Goal: Task Accomplishment & Management: Use online tool/utility

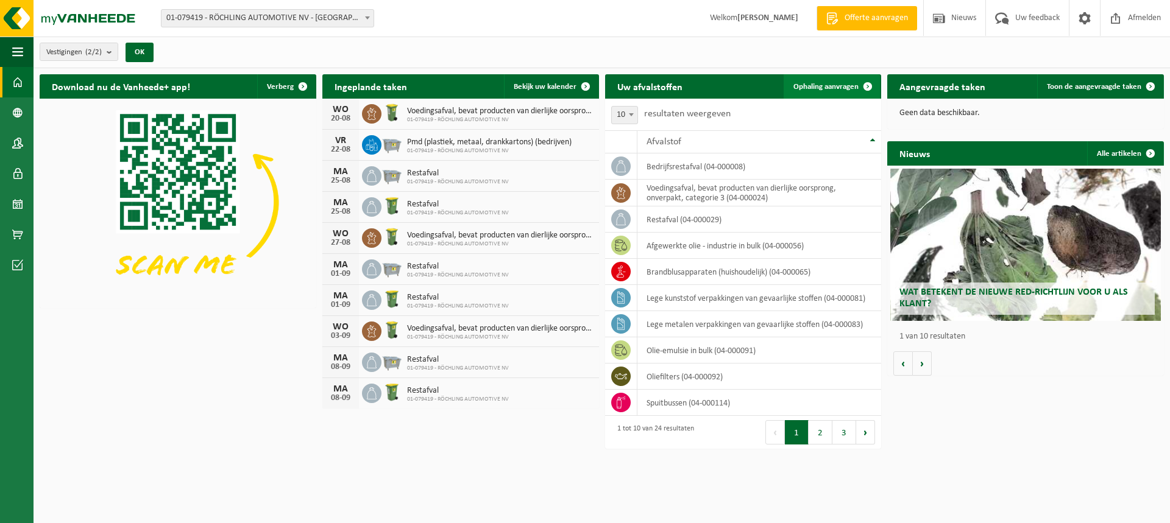
click at [867, 84] on span at bounding box center [867, 86] width 24 height 24
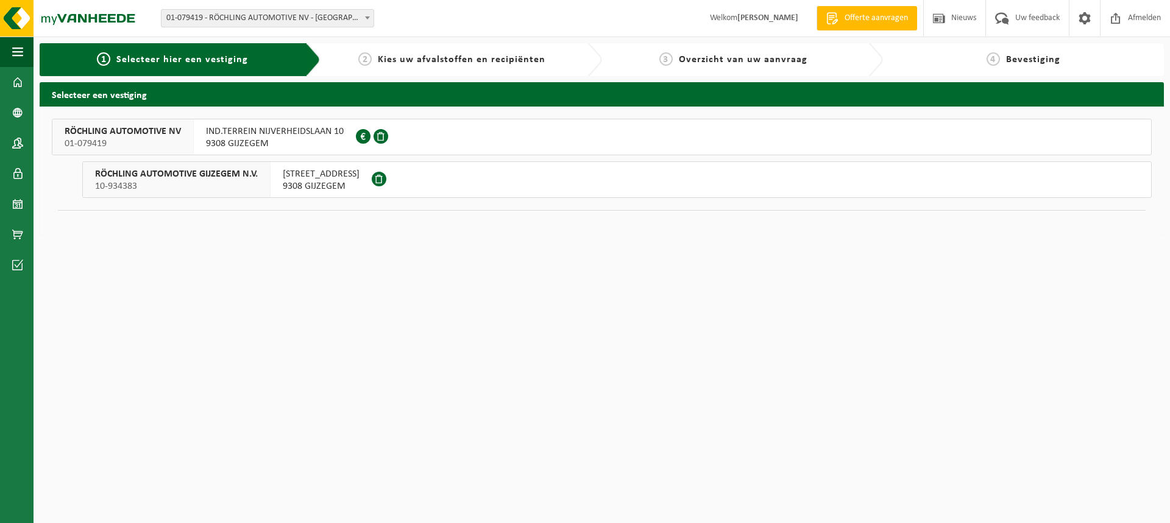
click at [237, 141] on span "9308 GIJZEGEM" at bounding box center [275, 144] width 138 height 12
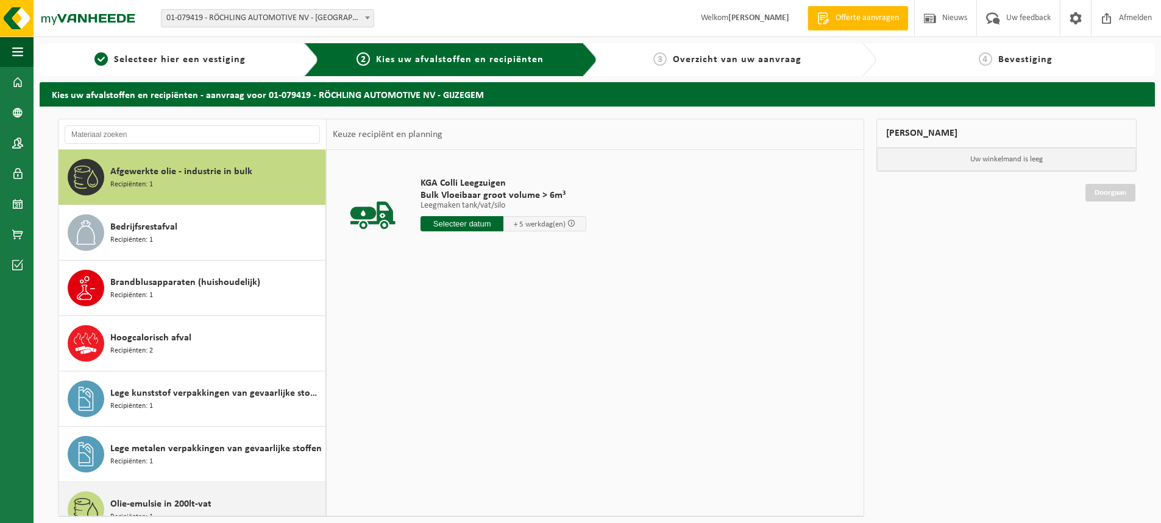
click at [168, 503] on span "Olie-emulsie in 200lt-vat" at bounding box center [160, 504] width 101 height 15
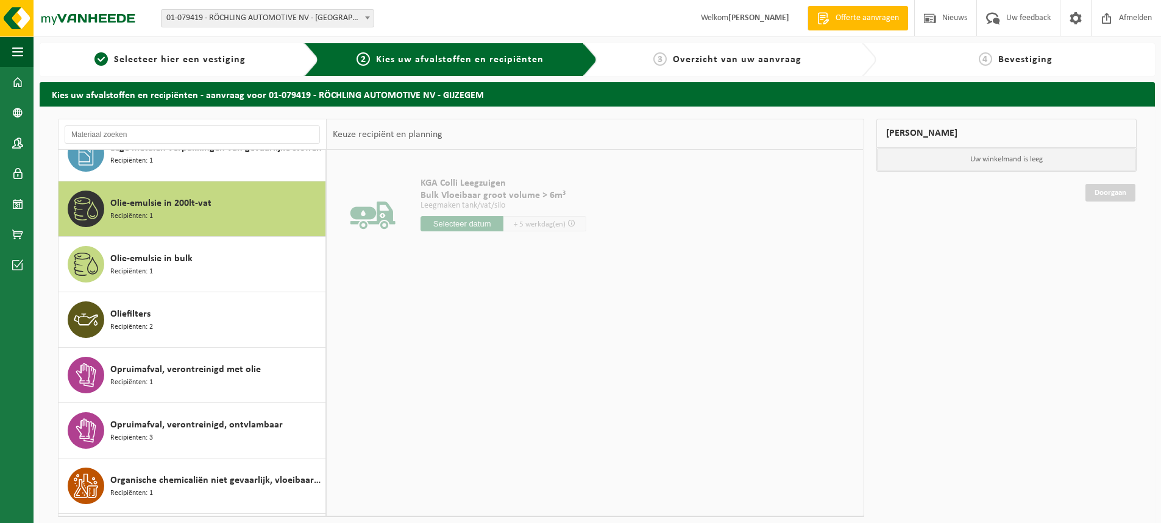
scroll to position [333, 0]
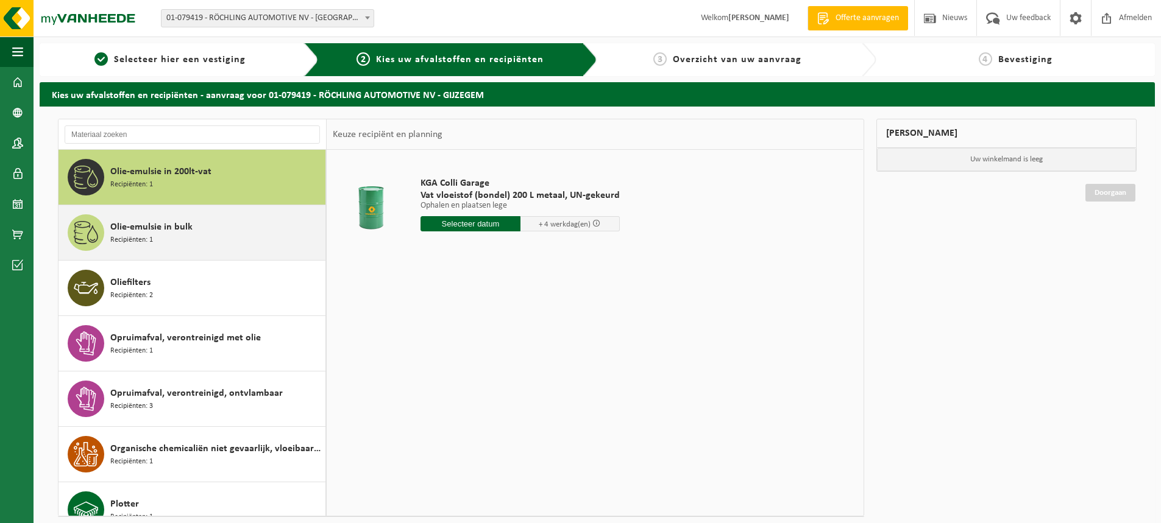
click at [199, 224] on div "Olie-emulsie in bulk Recipiënten: 1" at bounding box center [216, 232] width 212 height 37
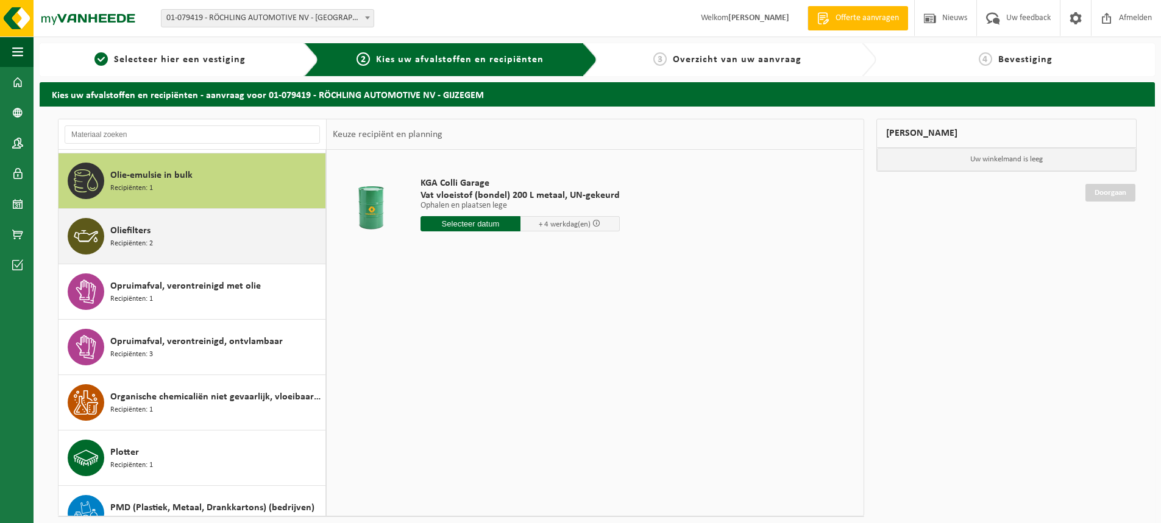
scroll to position [388, 0]
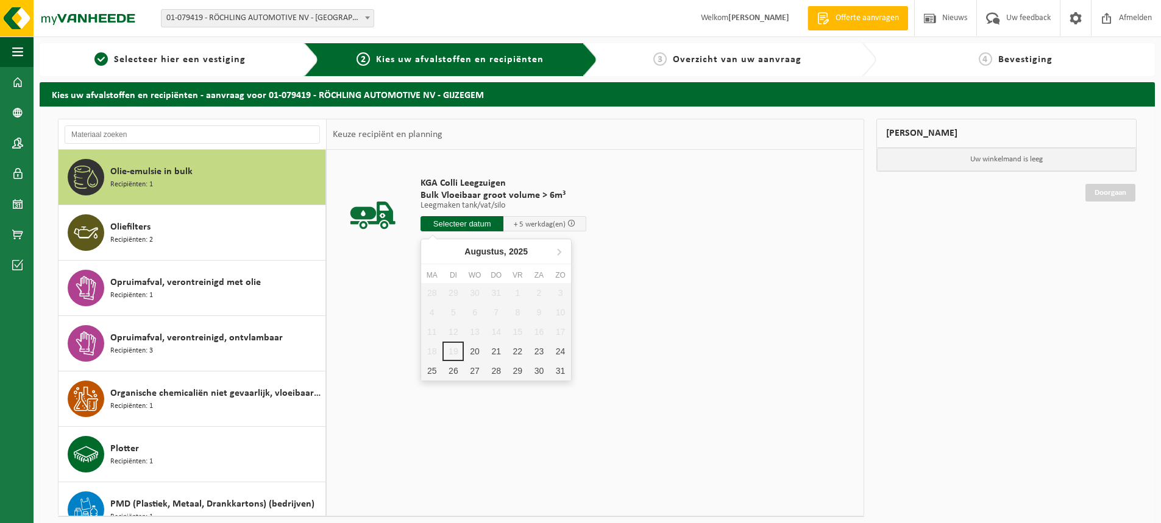
click at [456, 224] on input "text" at bounding box center [461, 223] width 83 height 15
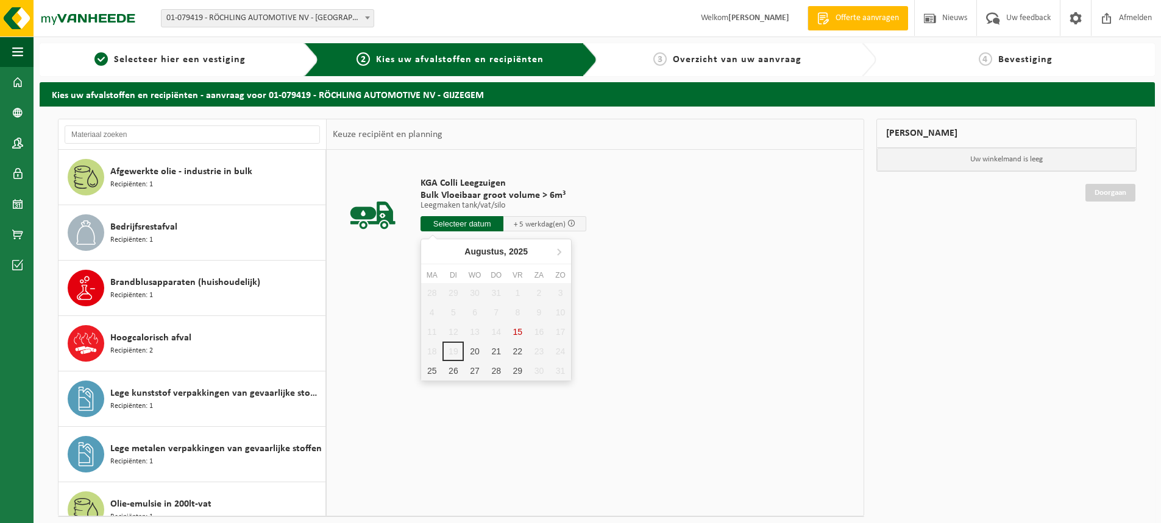
scroll to position [320, 0]
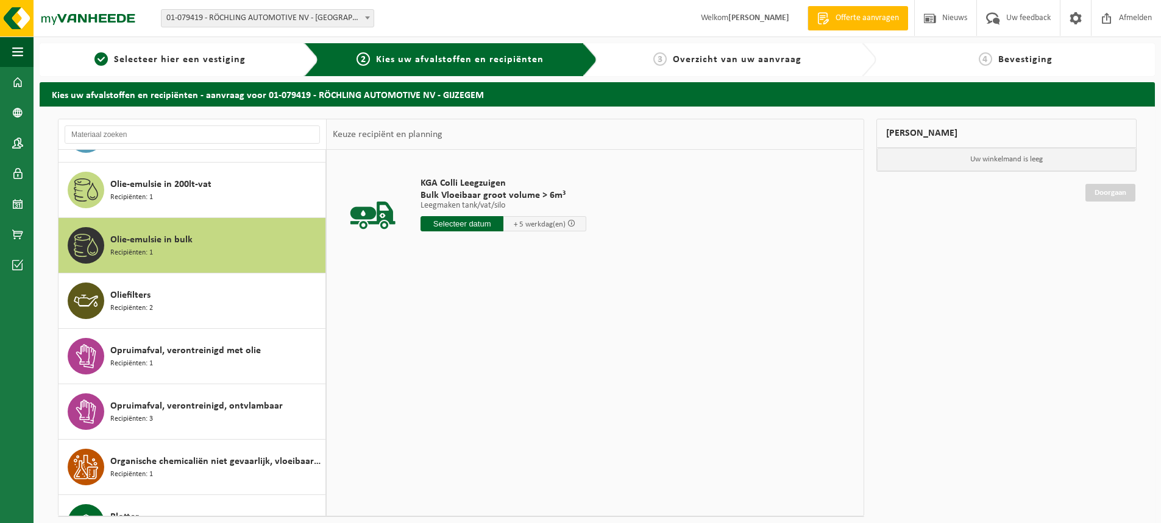
click at [147, 246] on span "Olie-emulsie in bulk" at bounding box center [151, 240] width 82 height 15
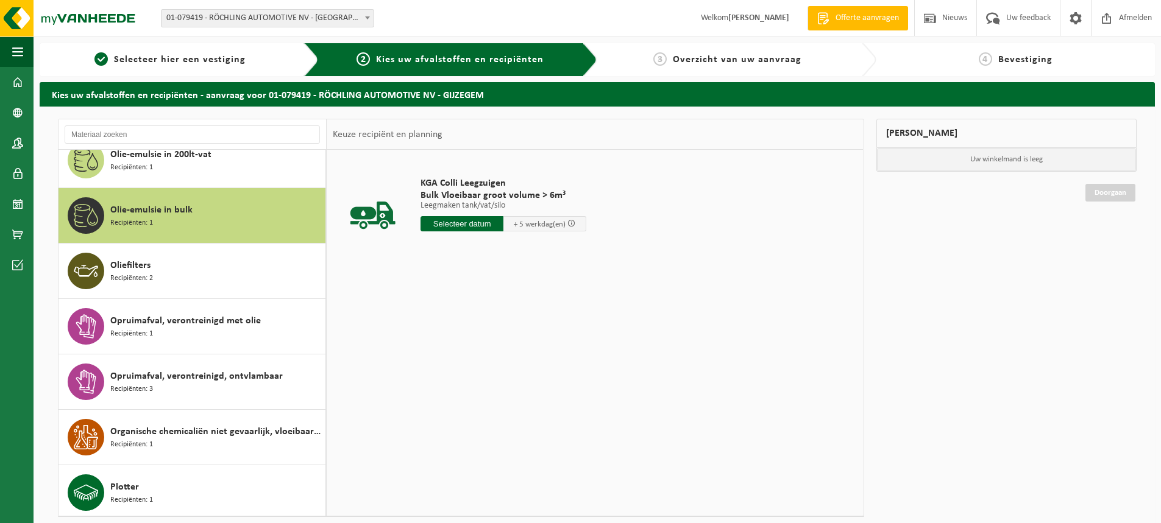
scroll to position [388, 0]
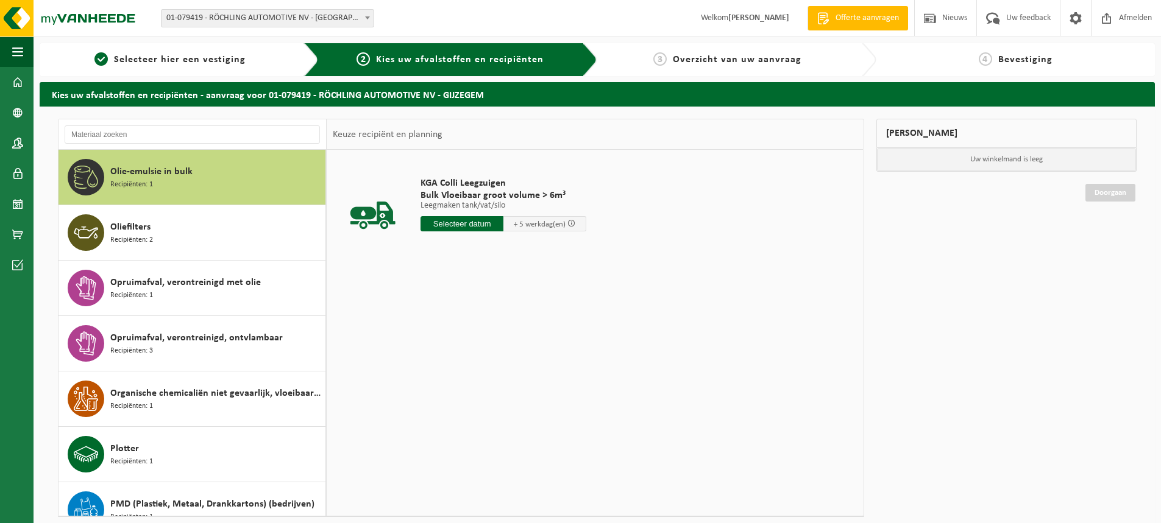
click at [461, 222] on input "text" at bounding box center [461, 223] width 83 height 15
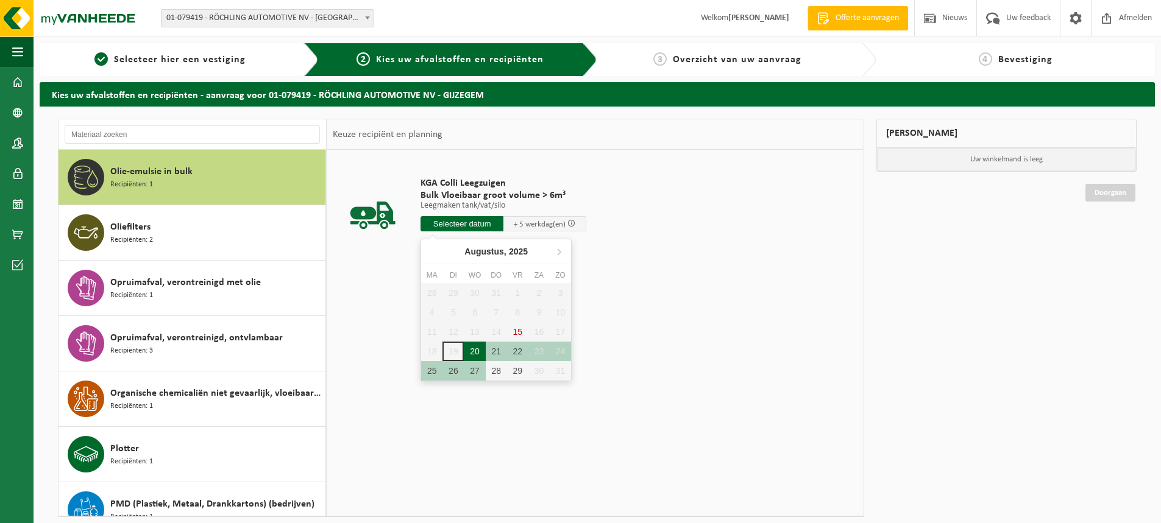
click at [478, 352] on div "20" at bounding box center [474, 351] width 21 height 19
type input "Van 2025-08-20"
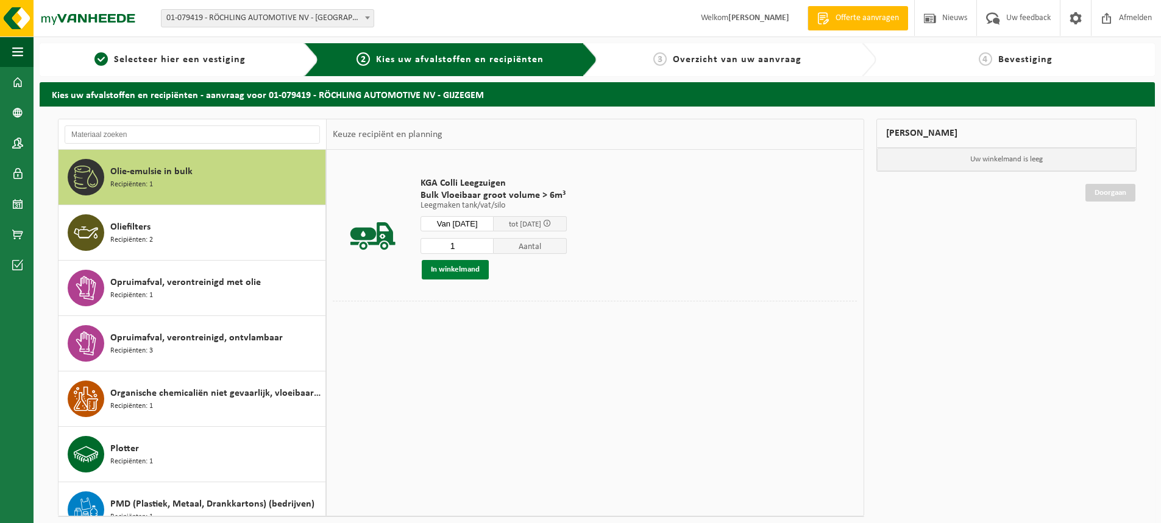
click at [462, 269] on button "In winkelmand" at bounding box center [455, 269] width 67 height 19
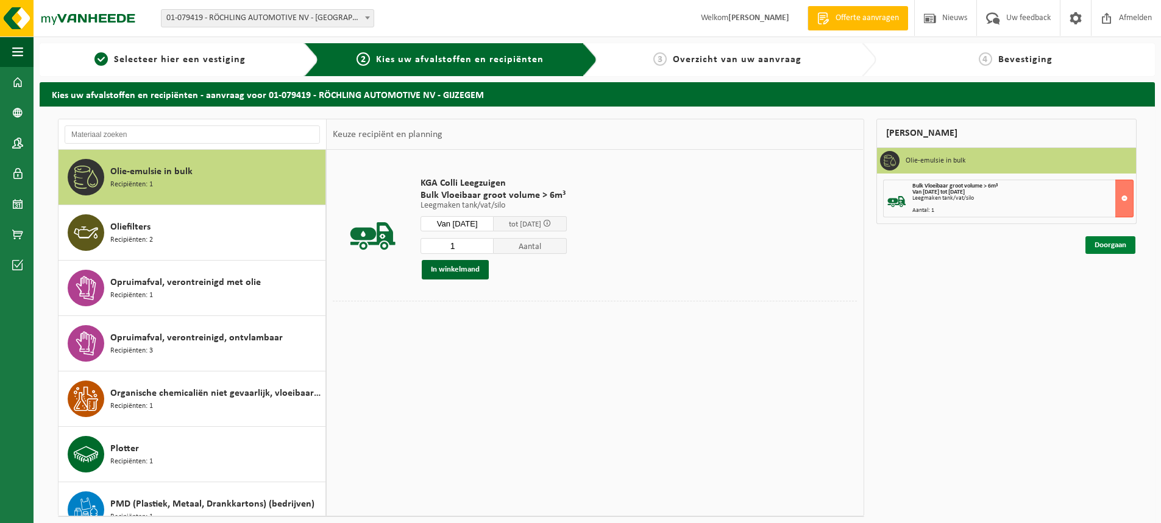
click at [1116, 248] on link "Doorgaan" at bounding box center [1110, 245] width 50 height 18
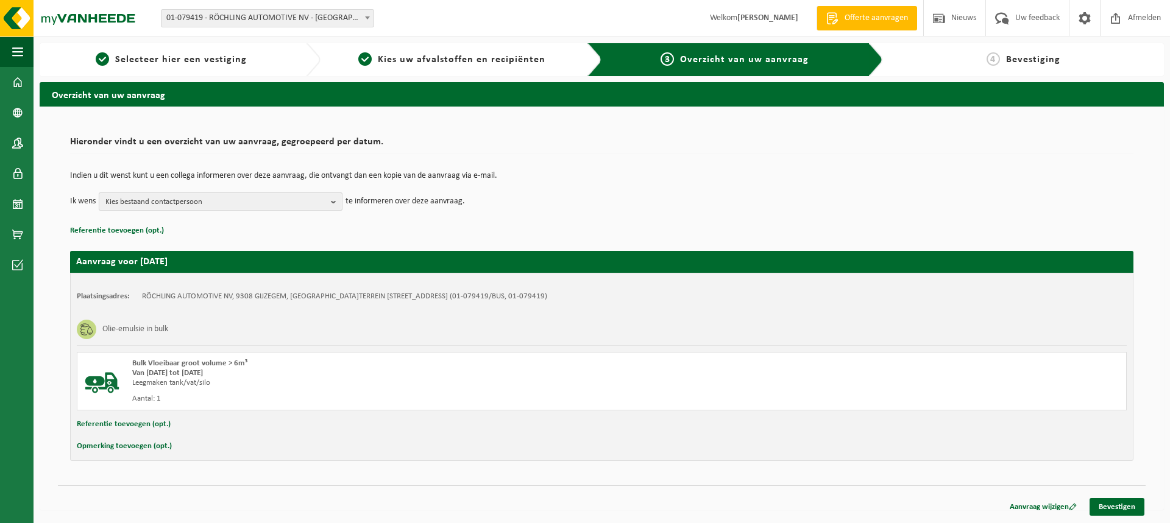
click at [335, 203] on b "button" at bounding box center [336, 201] width 11 height 17
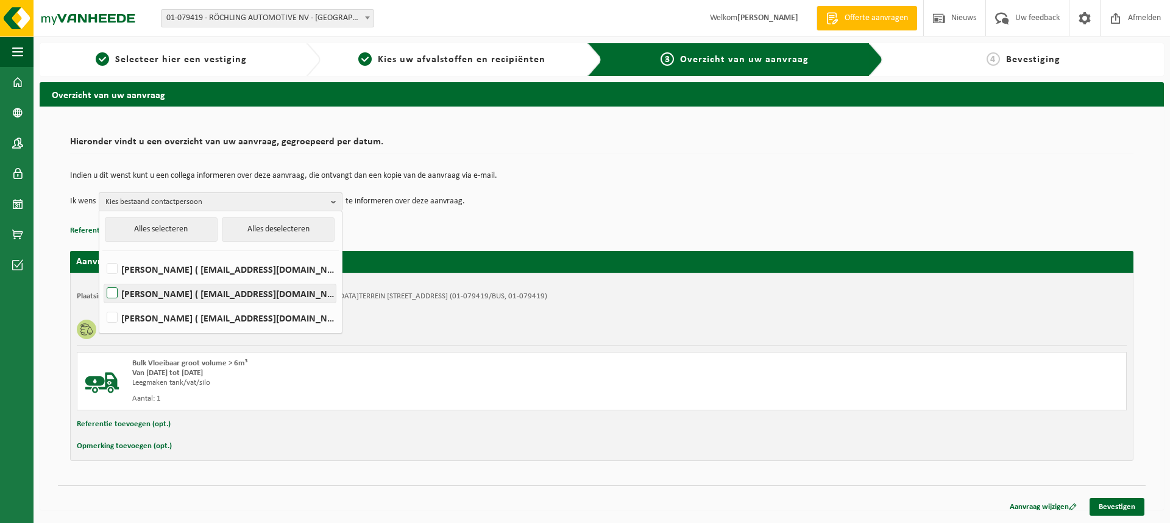
click at [113, 292] on label "[PERSON_NAME] ( [EMAIL_ADDRESS][DOMAIN_NAME] )" at bounding box center [220, 294] width 232 height 18
click at [102, 278] on input "[PERSON_NAME] ( [EMAIL_ADDRESS][DOMAIN_NAME] )" at bounding box center [102, 278] width 1 height 1
checkbox input "true"
click at [582, 325] on div "Olie-emulsie in bulk" at bounding box center [602, 330] width 1050 height 32
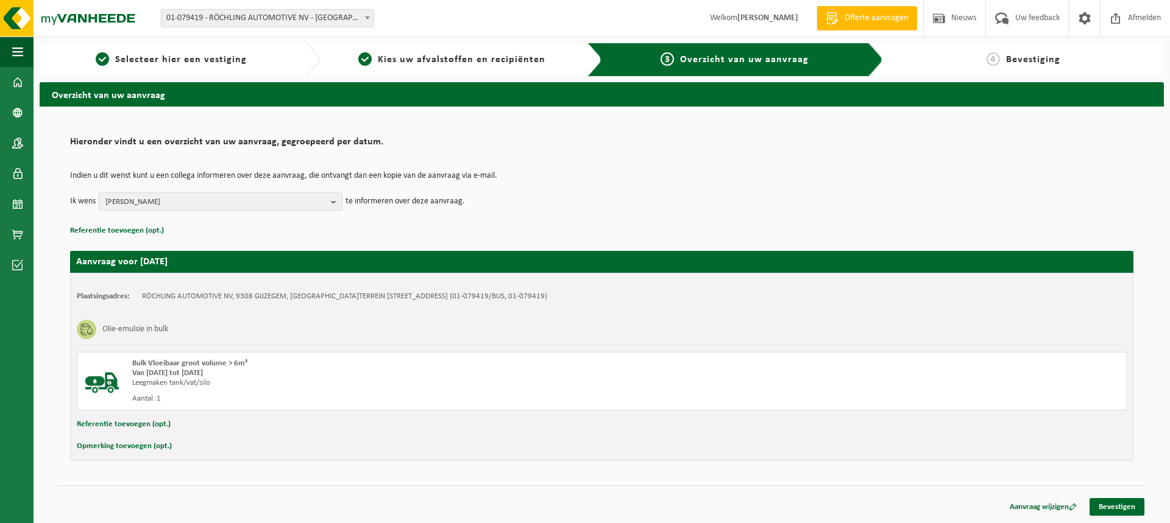
click at [105, 446] on button "Opmerking toevoegen (opt.)" at bounding box center [124, 447] width 95 height 16
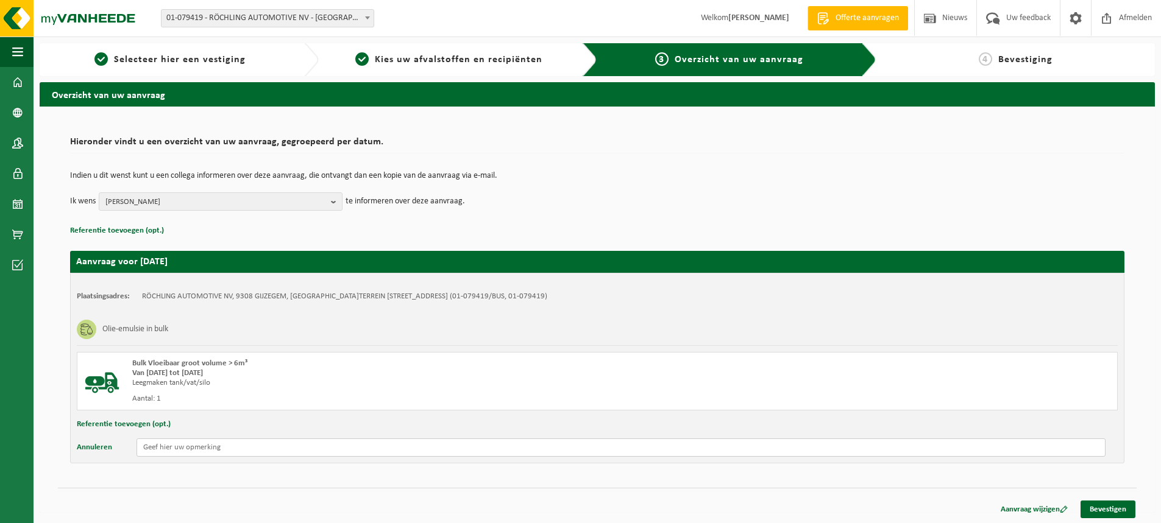
click at [163, 448] on input "text" at bounding box center [620, 448] width 969 height 18
type input "Beste, het is redelijk dringend, kan het snel ?"
click at [1118, 505] on link "Bevestigen" at bounding box center [1107, 510] width 55 height 18
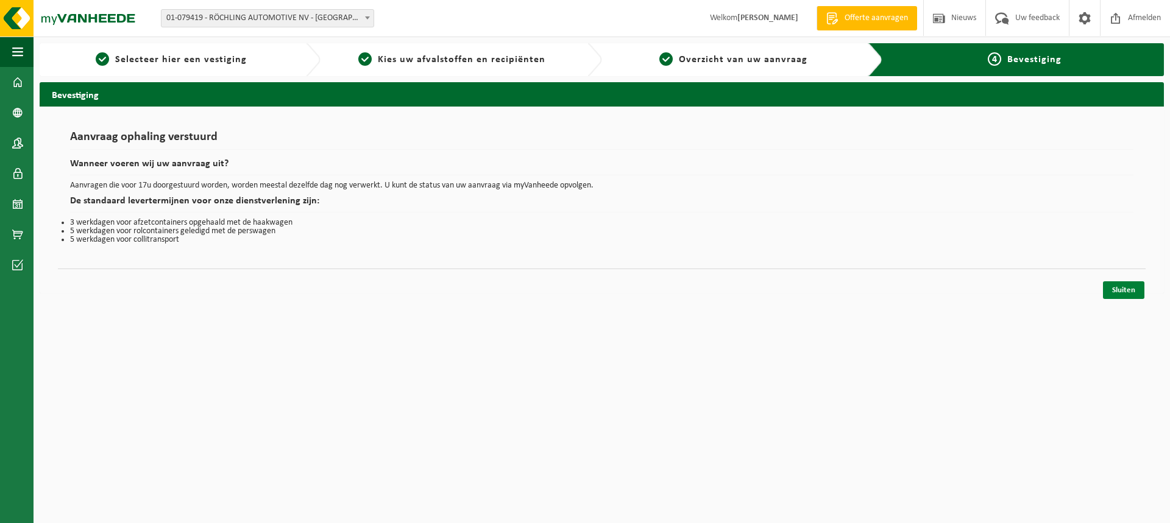
click at [1129, 290] on link "Sluiten" at bounding box center [1123, 290] width 41 height 18
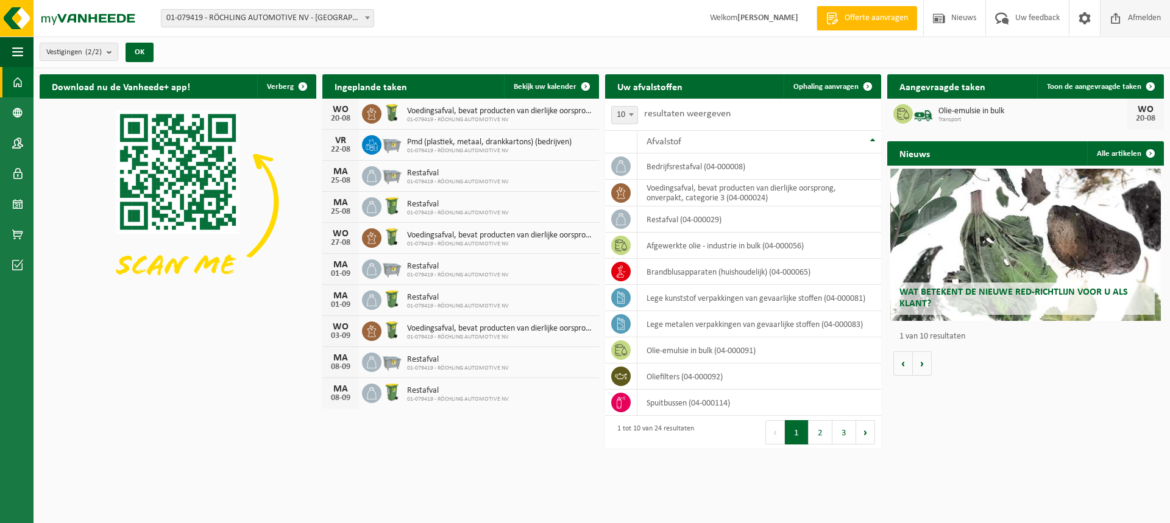
click at [1136, 19] on span "Afmelden" at bounding box center [1144, 18] width 39 height 36
